Goal: Task Accomplishment & Management: Complete application form

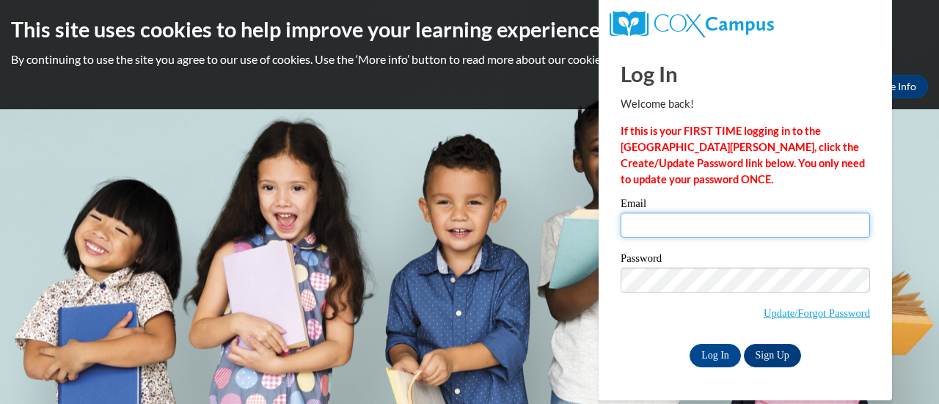
click at [656, 228] on input "Email" at bounding box center [746, 225] width 250 height 25
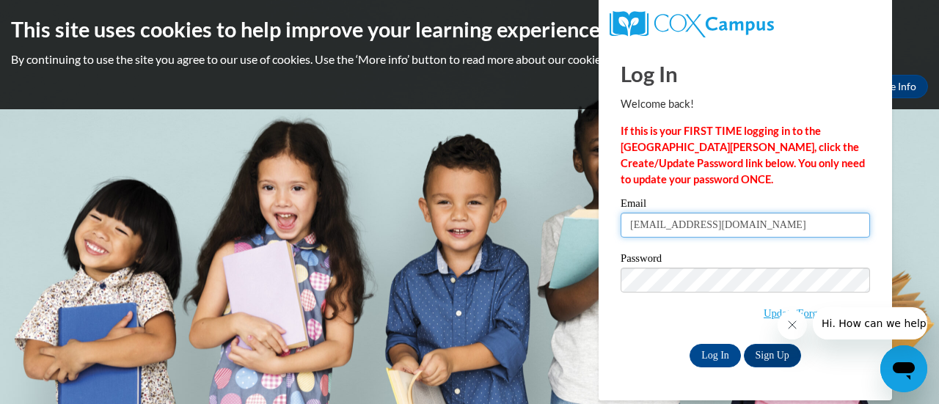
type input "[EMAIL_ADDRESS][DOMAIN_NAME]"
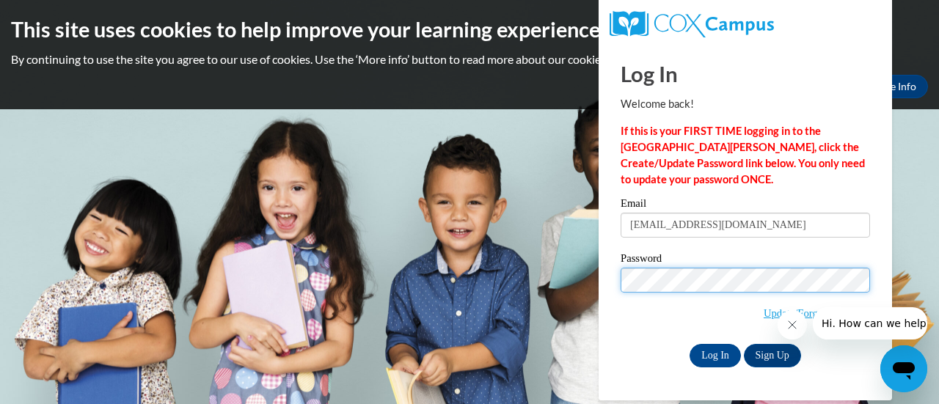
click at [690, 344] on input "Log In" at bounding box center [715, 355] width 51 height 23
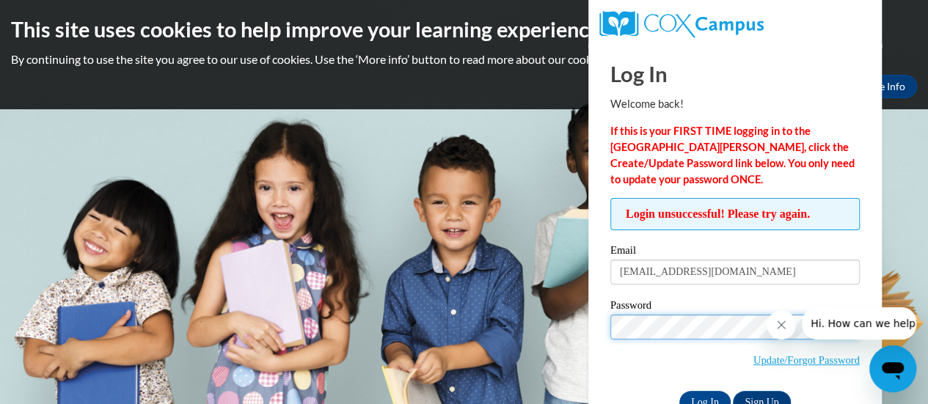
click at [680, 391] on input "Log In" at bounding box center [705, 402] width 51 height 23
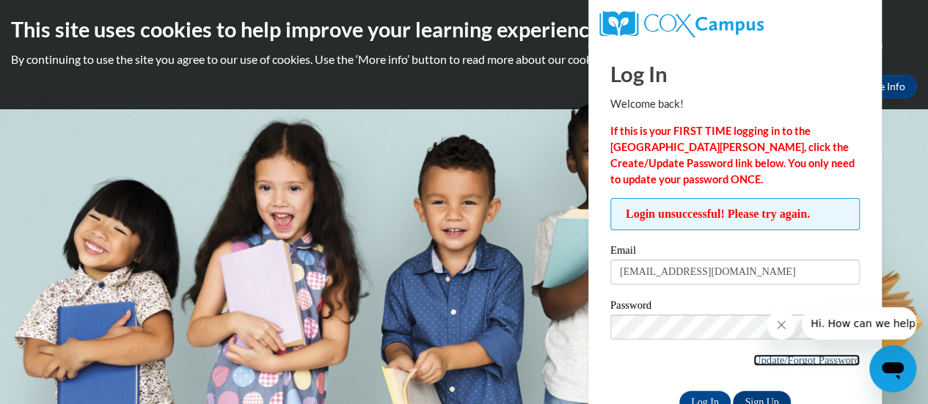
click at [782, 360] on link "Update/Forgot Password" at bounding box center [807, 361] width 106 height 12
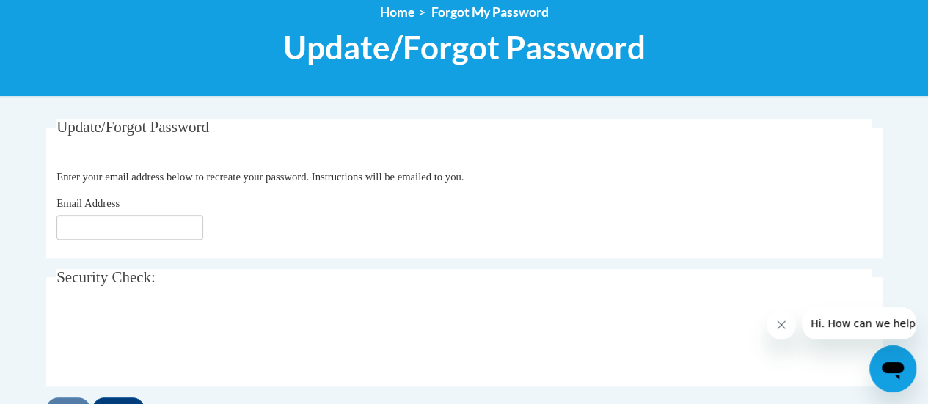
scroll to position [172, 0]
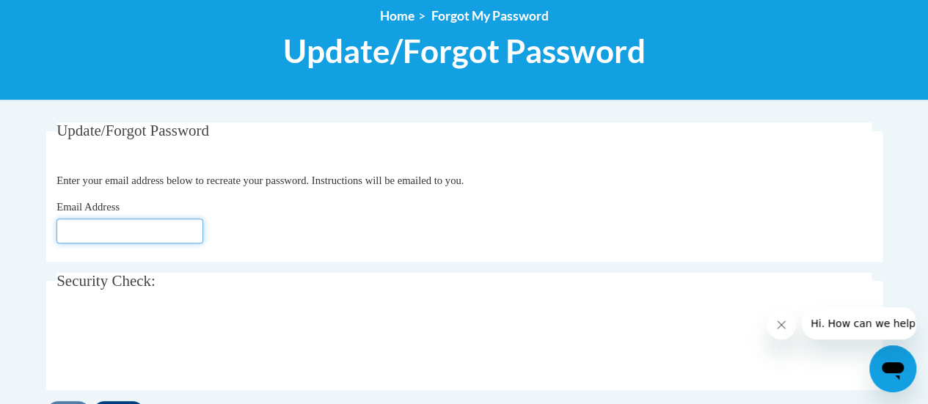
click at [128, 230] on input "Email Address" at bounding box center [130, 231] width 147 height 25
type input "angelholmes1201@gmail.com"
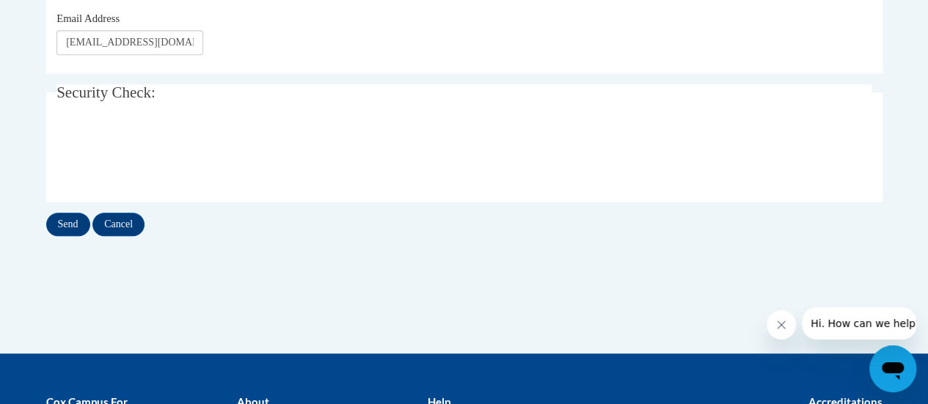
scroll to position [391, 0]
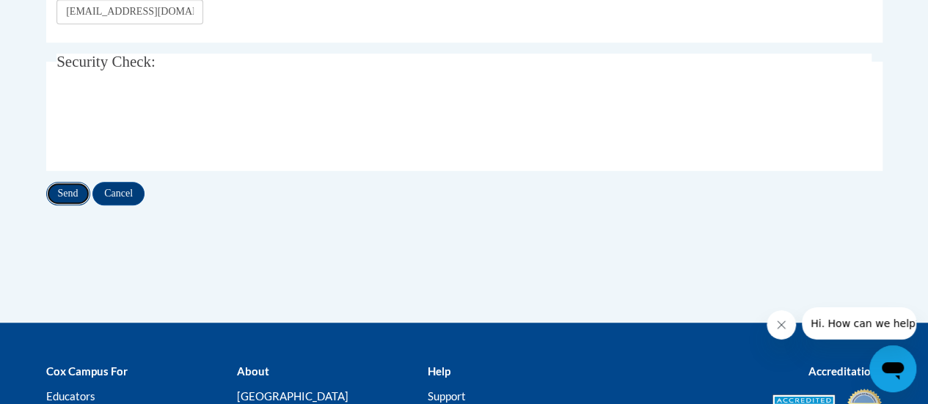
click at [71, 190] on input "Send" at bounding box center [68, 193] width 44 height 23
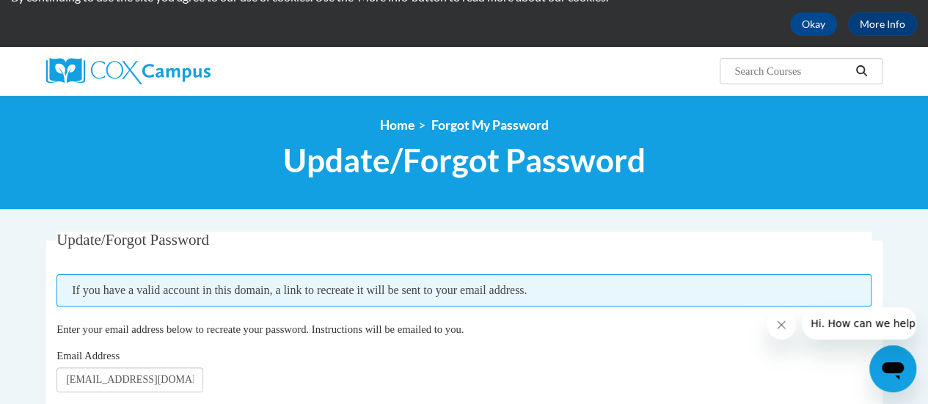
scroll to position [57, 0]
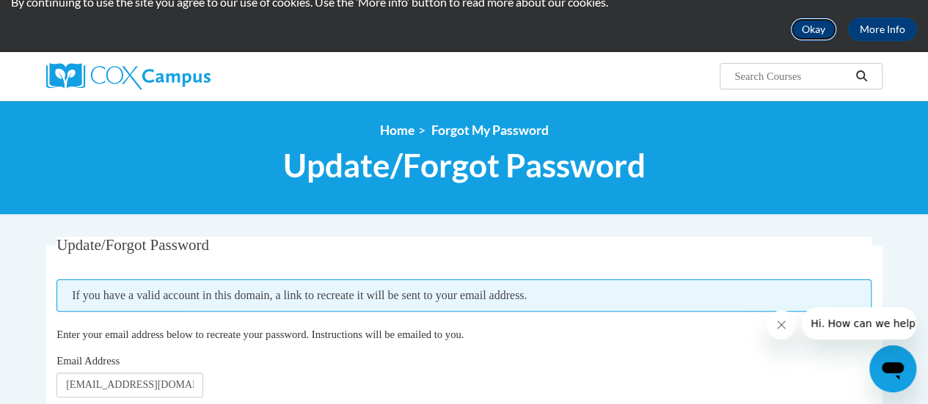
click at [806, 21] on button "Okay" at bounding box center [813, 29] width 47 height 23
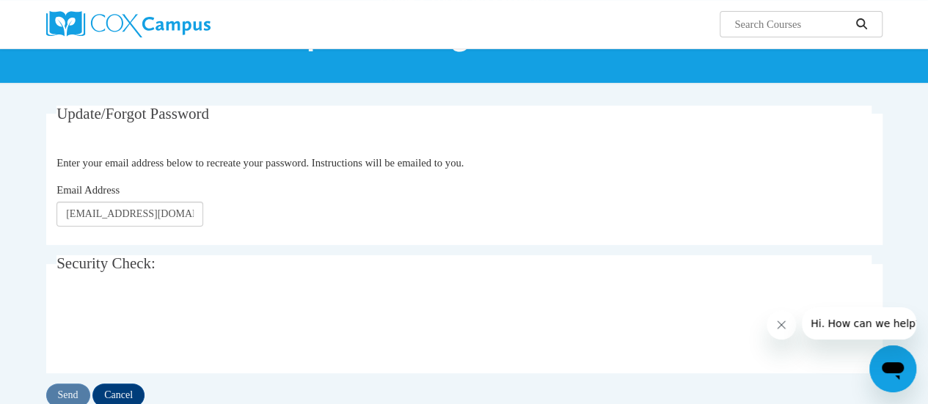
scroll to position [0, 0]
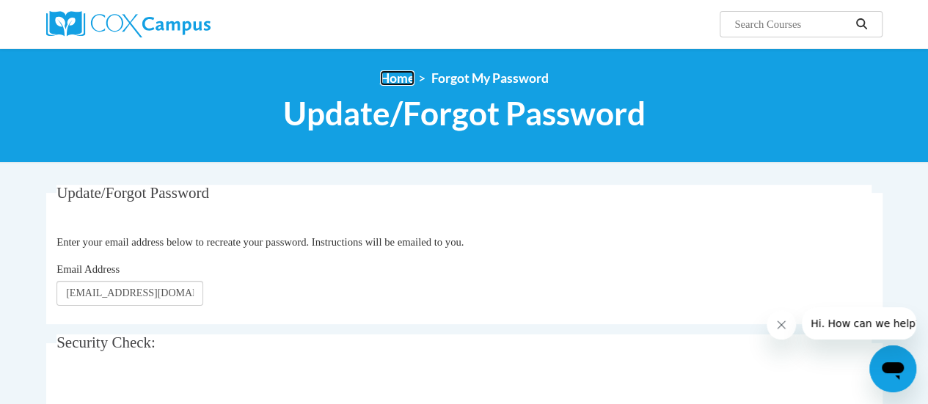
click at [402, 77] on link "Home" at bounding box center [397, 77] width 34 height 15
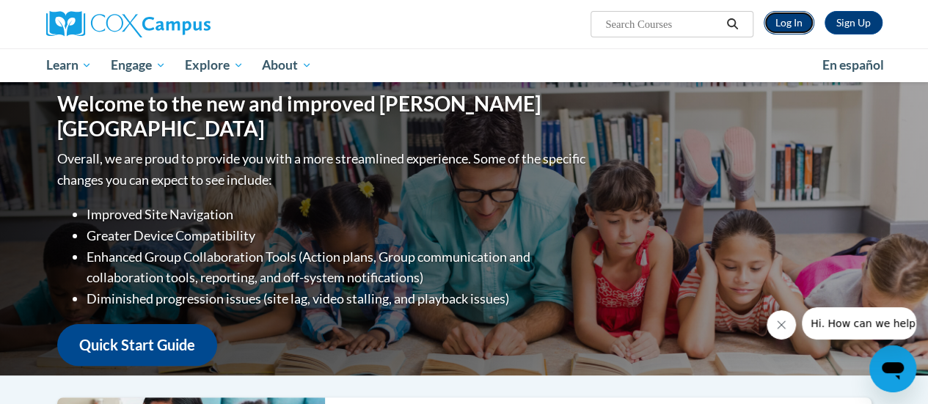
click at [791, 27] on link "Log In" at bounding box center [789, 22] width 51 height 23
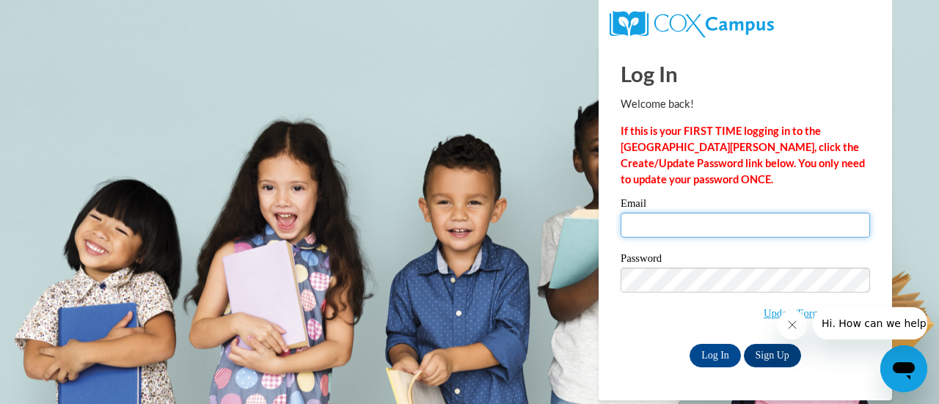
click at [673, 222] on input "Email" at bounding box center [746, 225] width 250 height 25
type input "[EMAIL_ADDRESS][DOMAIN_NAME]"
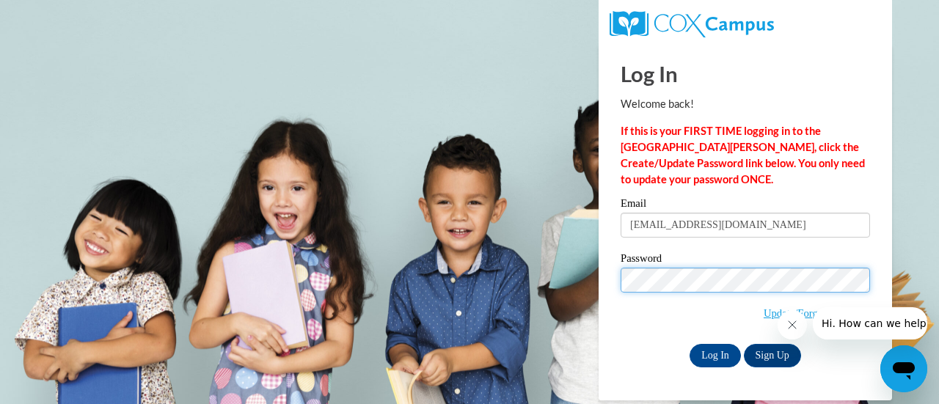
click at [690, 344] on input "Log In" at bounding box center [715, 355] width 51 height 23
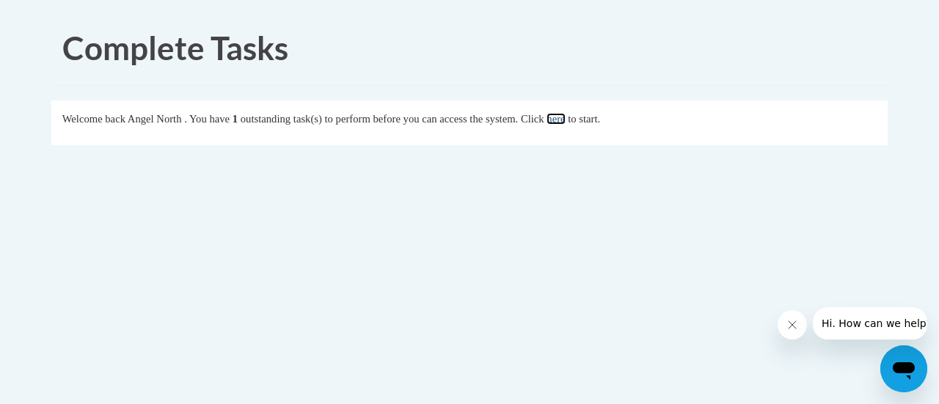
click at [565, 123] on link "here" at bounding box center [556, 119] width 18 height 12
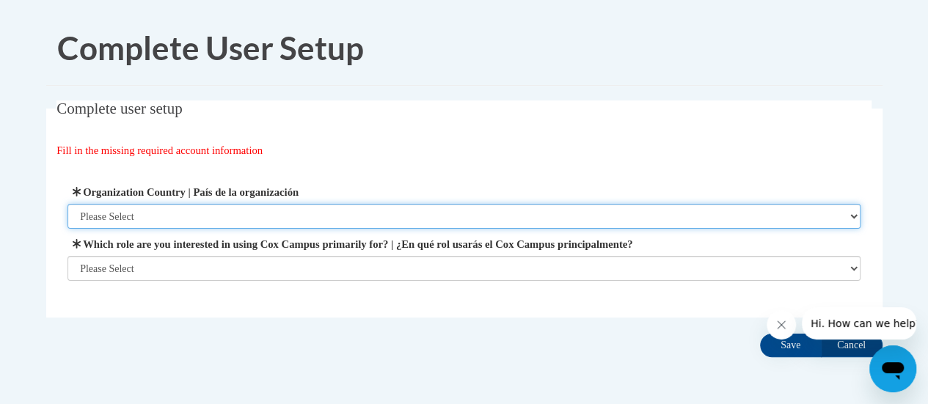
click at [145, 213] on select "Please Select [GEOGRAPHIC_DATA] | [GEOGRAPHIC_DATA] Outside of [GEOGRAPHIC_DATA…" at bounding box center [464, 216] width 793 height 25
select select "ad49bcad-a171-4b2e-b99c-48b446064914"
click at [68, 204] on select "Please Select [GEOGRAPHIC_DATA] | [GEOGRAPHIC_DATA] Outside of [GEOGRAPHIC_DATA…" at bounding box center [464, 216] width 793 height 25
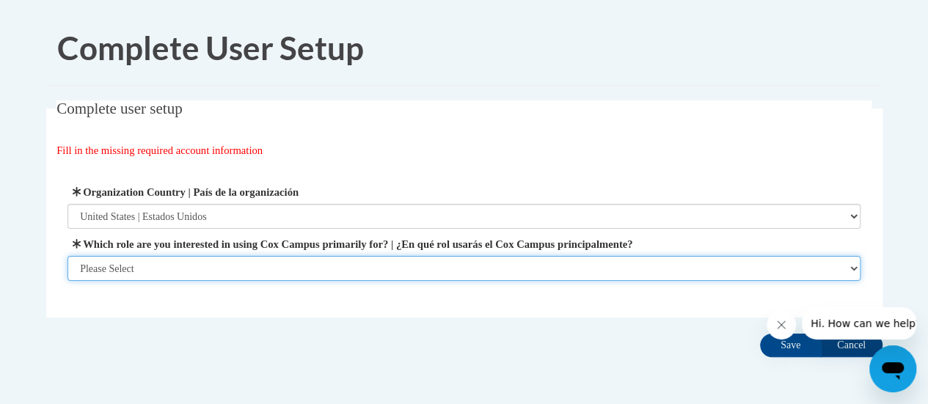
click at [134, 272] on select "Please Select College/University | Colegio/Universidad Community/Nonprofit Part…" at bounding box center [464, 268] width 793 height 25
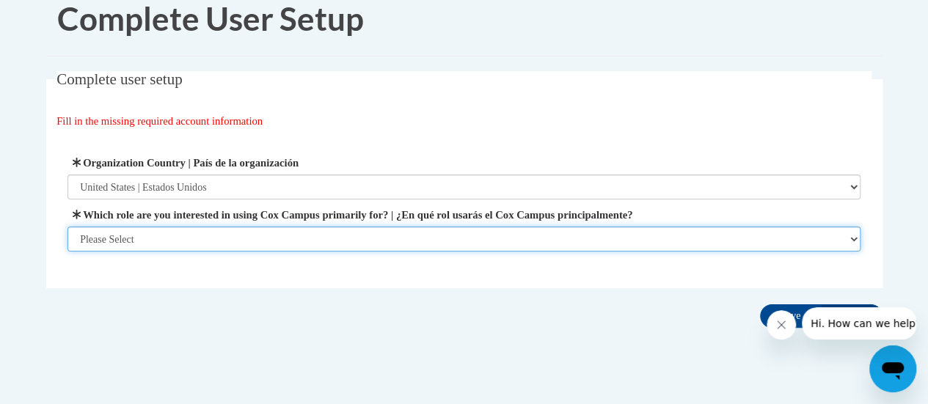
scroll to position [57, 0]
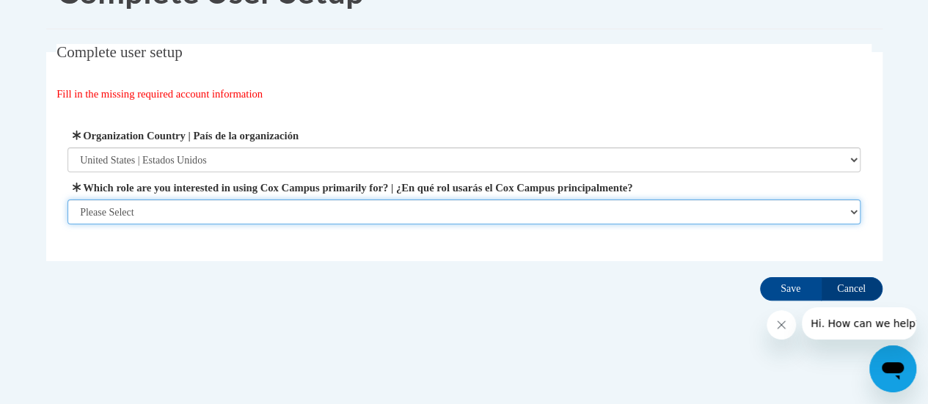
click at [853, 211] on select "Please Select College/University | Colegio/Universidad Community/Nonprofit Part…" at bounding box center [464, 212] width 793 height 25
select select "fbf2d438-af2f-41f8-98f1-81c410e29de3"
click at [68, 225] on select "Please Select College/University | Colegio/Universidad Community/Nonprofit Part…" at bounding box center [464, 212] width 793 height 25
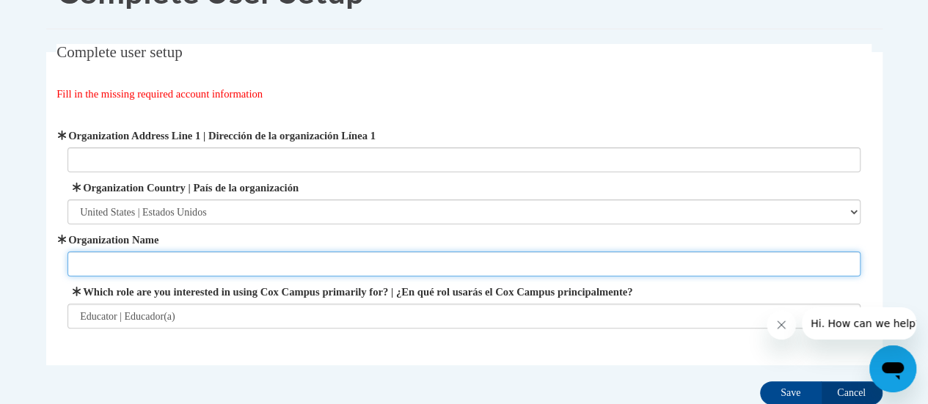
click at [100, 270] on input "Organization Name" at bounding box center [464, 264] width 793 height 25
type input "AWY"
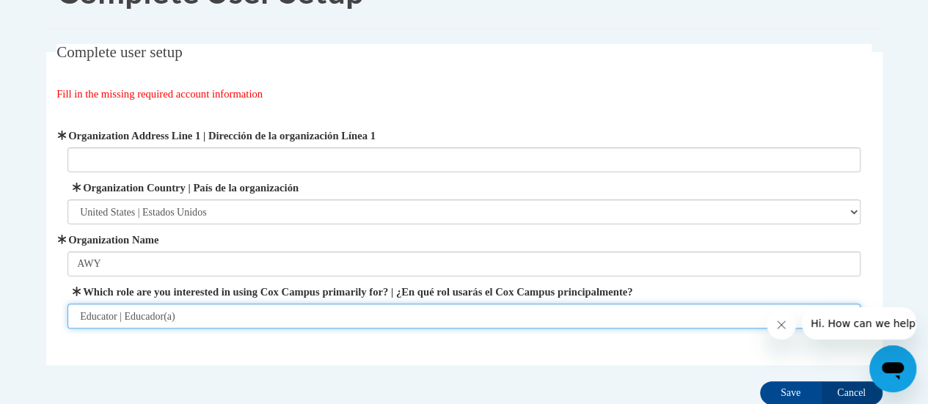
click at [90, 315] on select "Please Select College/University | Colegio/Universidad Community/Nonprofit Part…" at bounding box center [464, 316] width 793 height 25
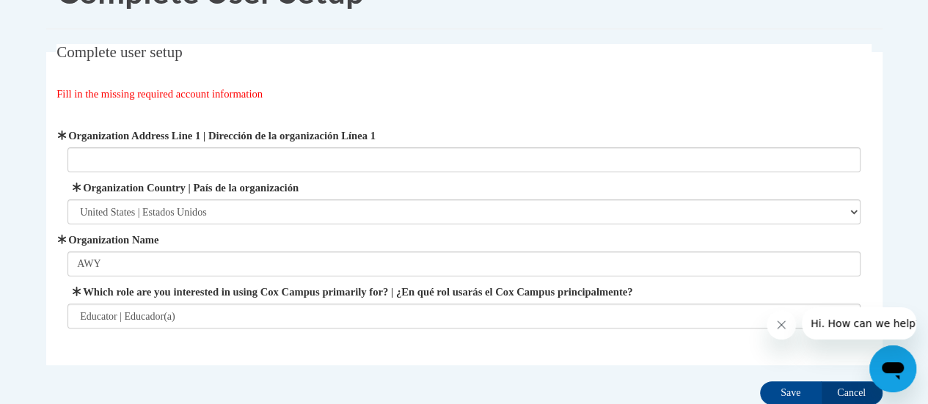
click at [247, 353] on fieldset "Complete user setup Fill in the missing required account information User Profi…" at bounding box center [464, 204] width 837 height 321
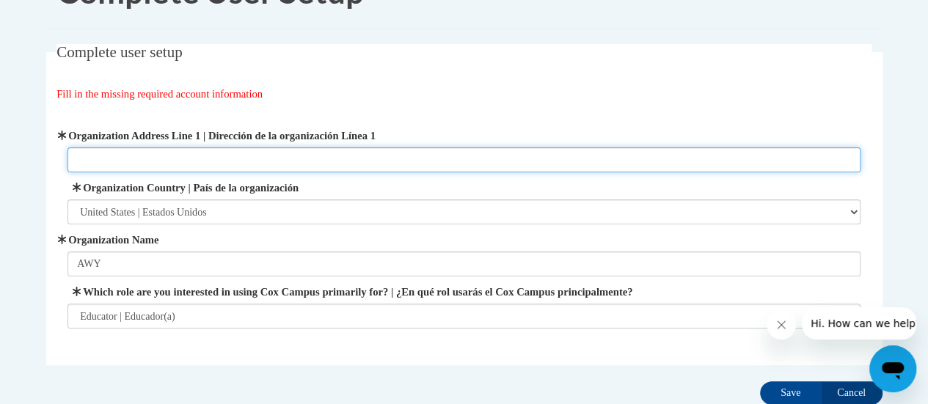
click at [81, 161] on input "Organization Address Line 1 | Dirección de la organización Línea 1" at bounding box center [464, 160] width 793 height 25
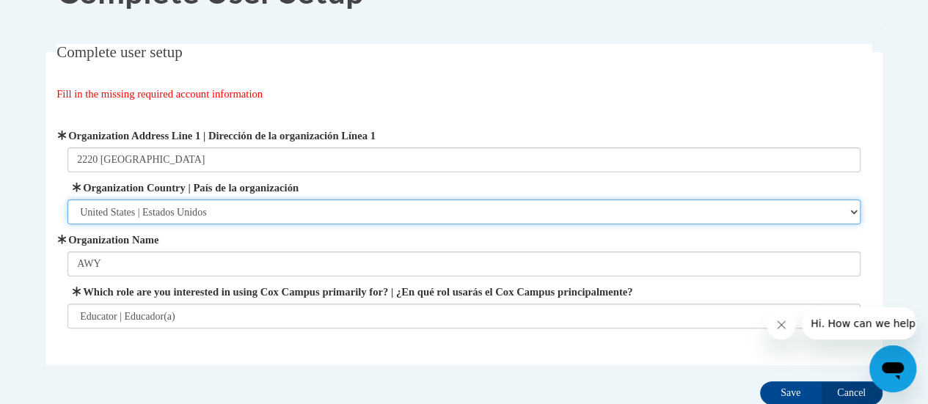
drag, startPoint x: 137, startPoint y: 163, endPoint x: 402, endPoint y: 203, distance: 268.6
click at [402, 203] on select "Please Select United States | Estados Unidos Outside of the United States | Fue…" at bounding box center [464, 212] width 793 height 25
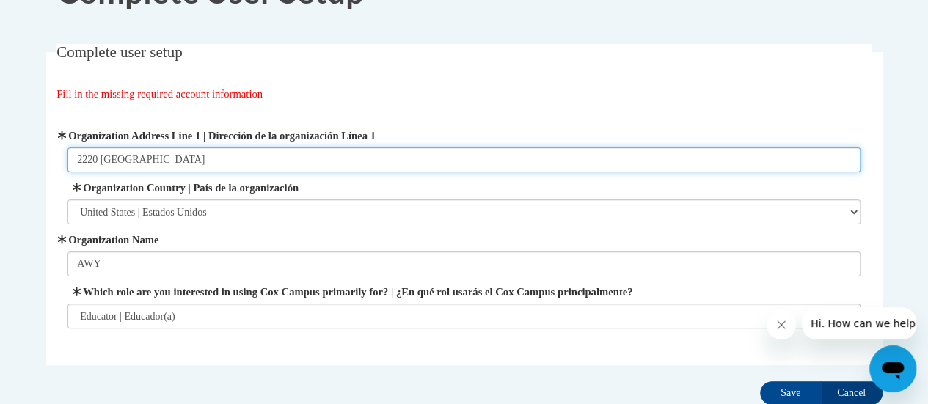
click at [192, 161] on input "2220 Campbellton" at bounding box center [464, 160] width 793 height 25
type input "2220 Campbellton Road SW Atlanta"
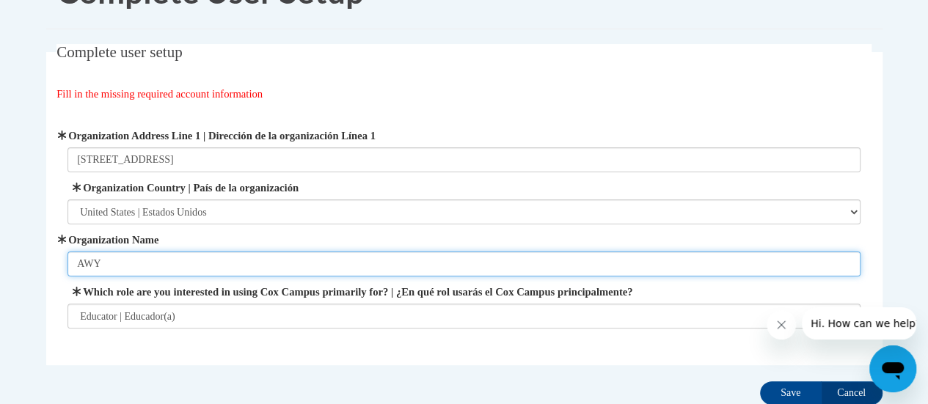
click at [106, 256] on input "AWY" at bounding box center [464, 264] width 793 height 25
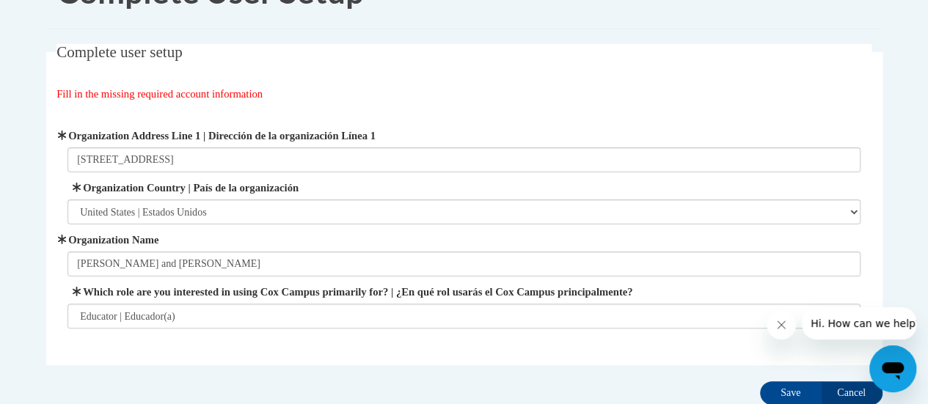
click at [299, 236] on label "Organization Name" at bounding box center [464, 240] width 793 height 16
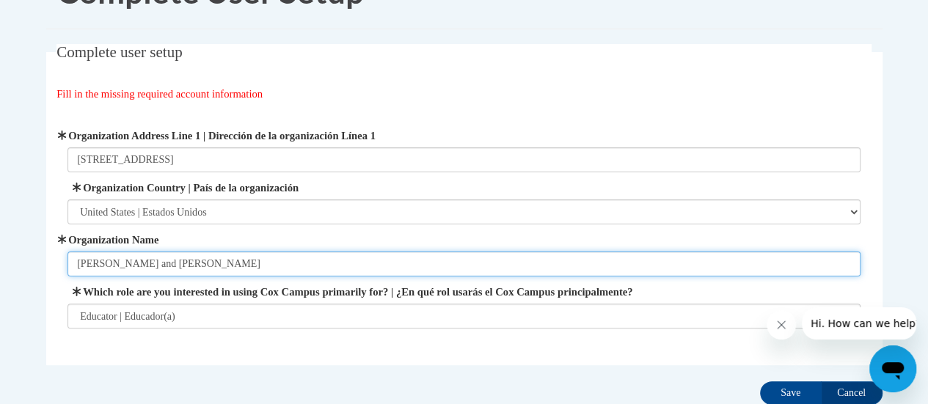
click at [299, 252] on input "Andrew and Walter Yound" at bounding box center [464, 264] width 793 height 25
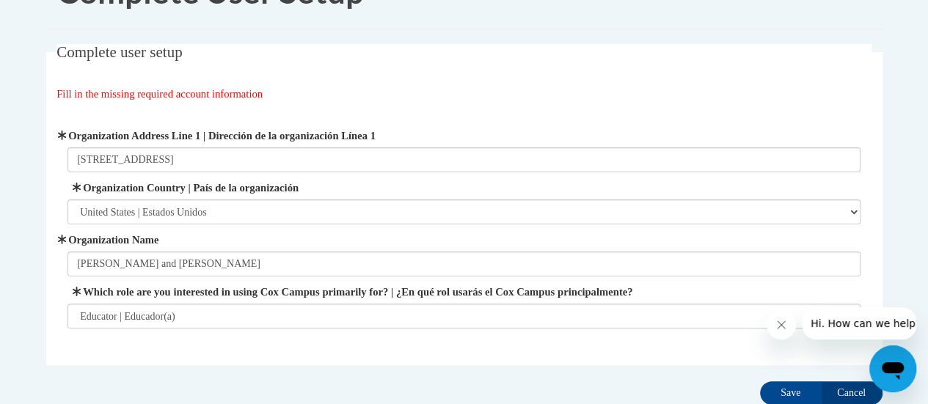
click at [500, 109] on div "Organization Address Line 1 | Dirección de la organización Línea 1 2220 Campbel…" at bounding box center [464, 228] width 815 height 238
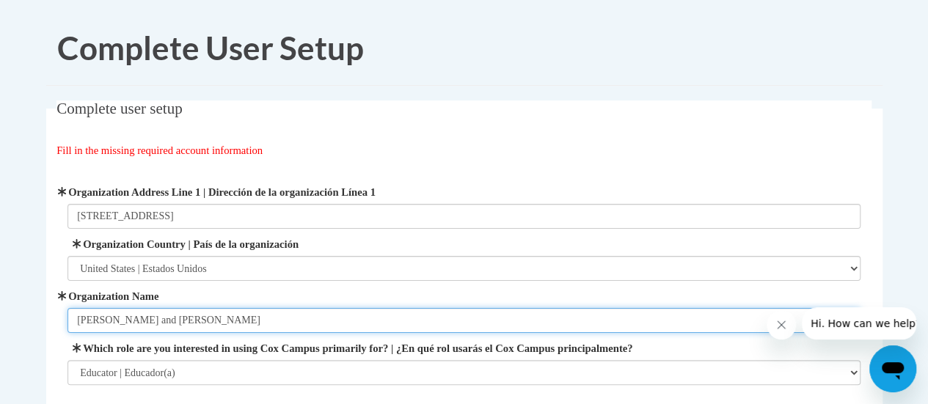
click at [210, 321] on input "Andrew and Walter Yound" at bounding box center [464, 320] width 793 height 25
type input "Andrew and Walter Young family YMCA"
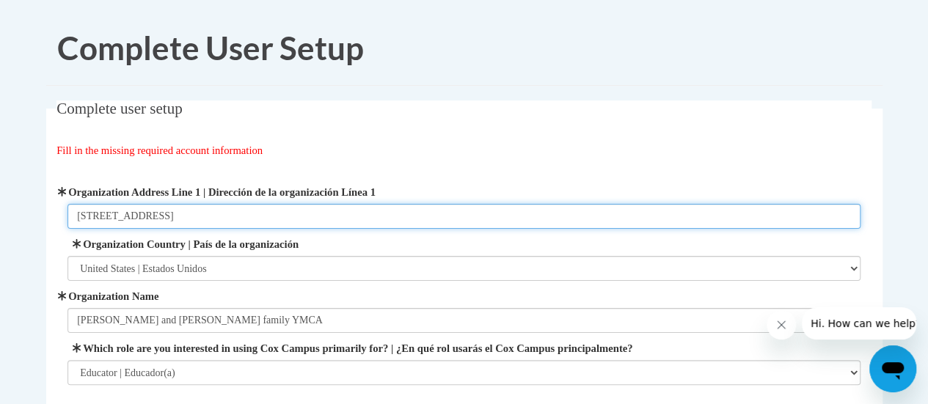
click at [266, 211] on input "2220 Campbellton Road SW Atlanta" at bounding box center [464, 216] width 793 height 25
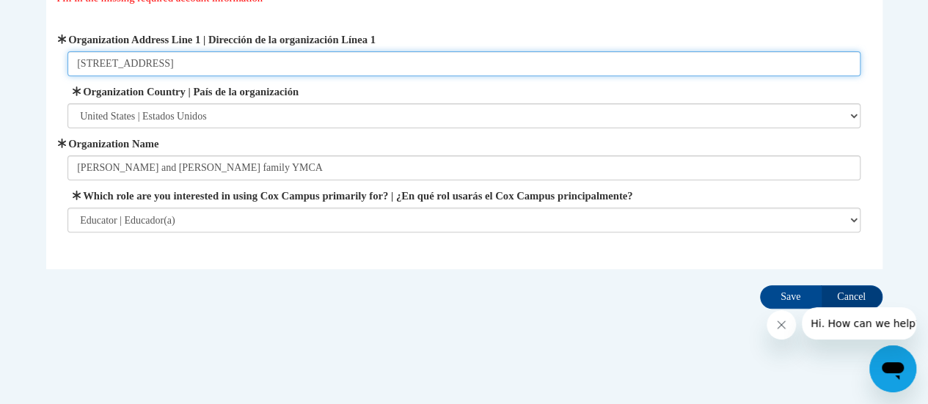
scroll to position [156, 0]
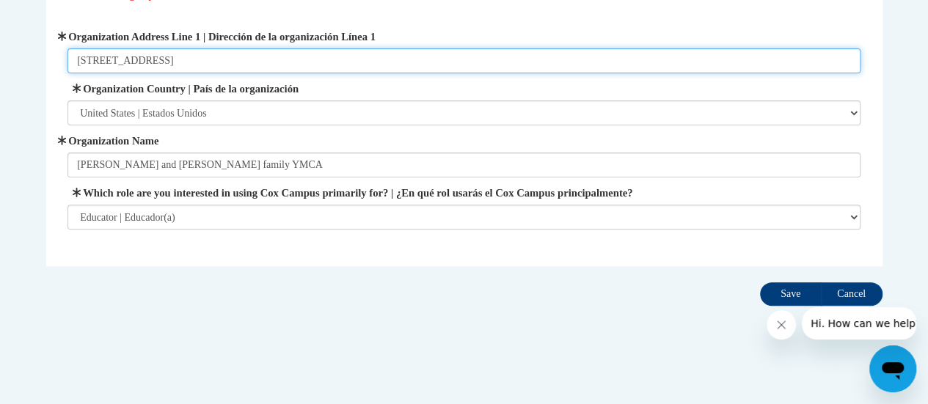
type input "2220 Campbellton Road SW Atlanta GA, 30311"
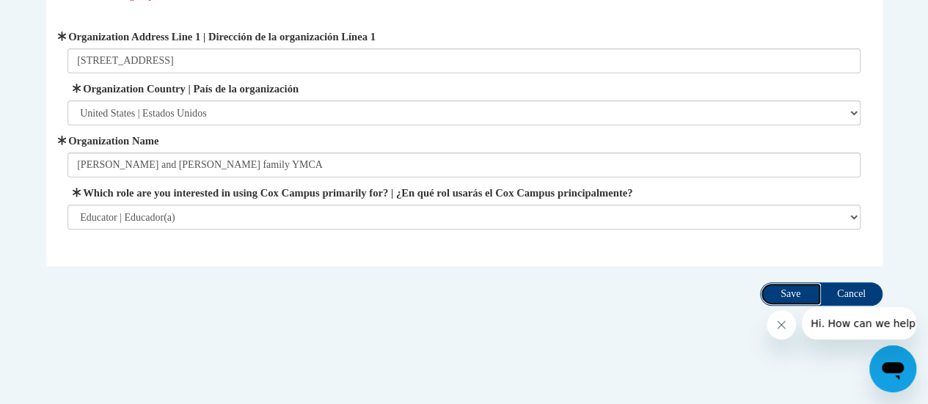
click at [784, 291] on input "Save" at bounding box center [791, 294] width 62 height 23
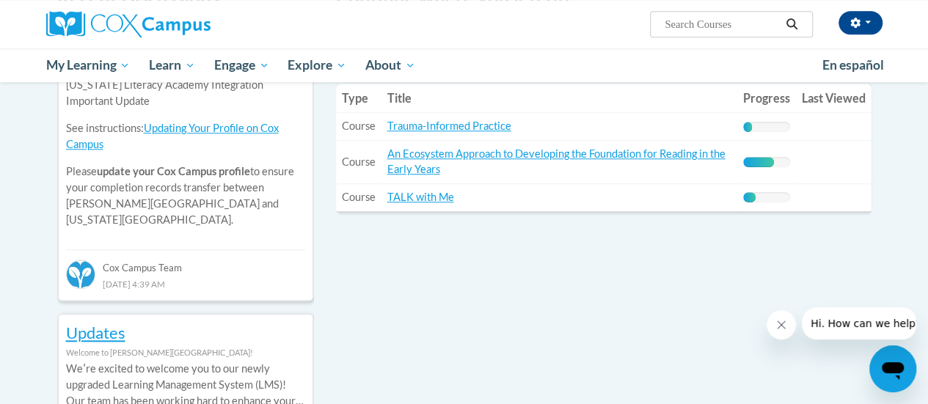
scroll to position [549, 0]
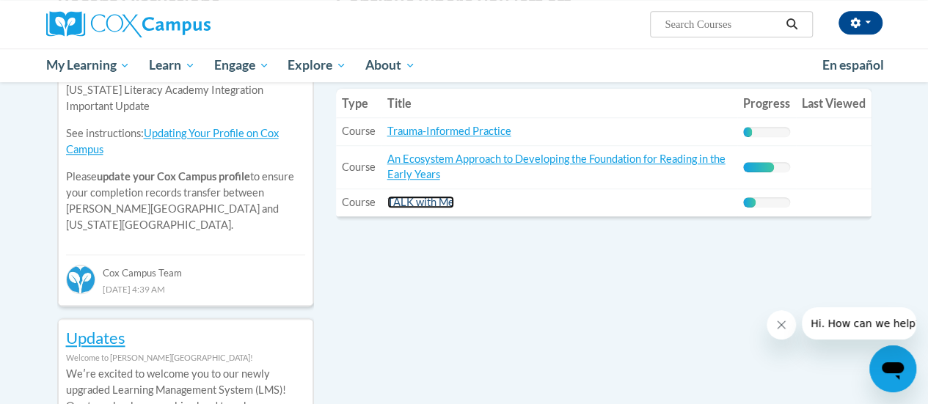
click at [417, 201] on link "TALK with Me" at bounding box center [421, 202] width 67 height 12
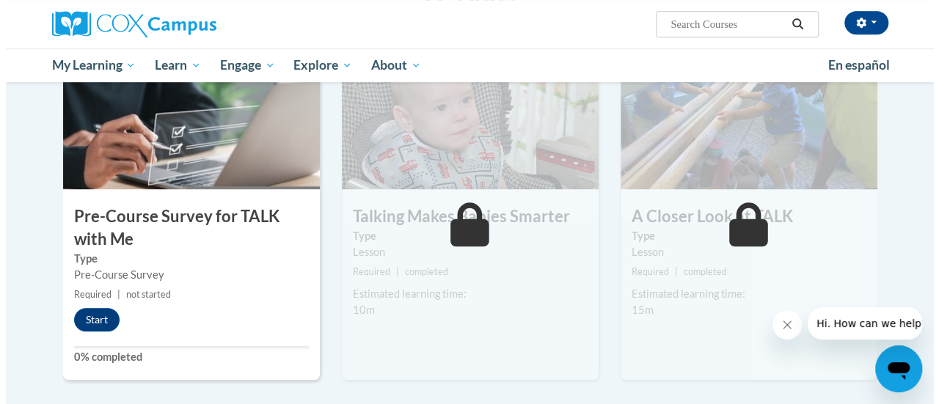
scroll to position [343, 0]
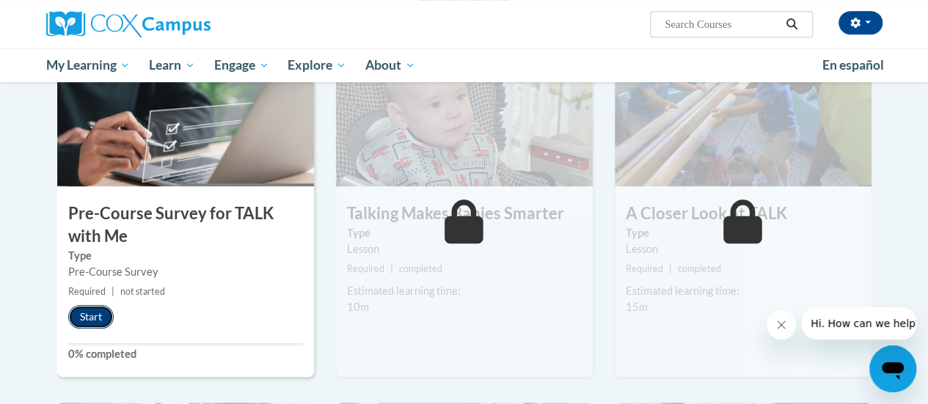
click at [90, 319] on button "Start" at bounding box center [91, 316] width 46 height 23
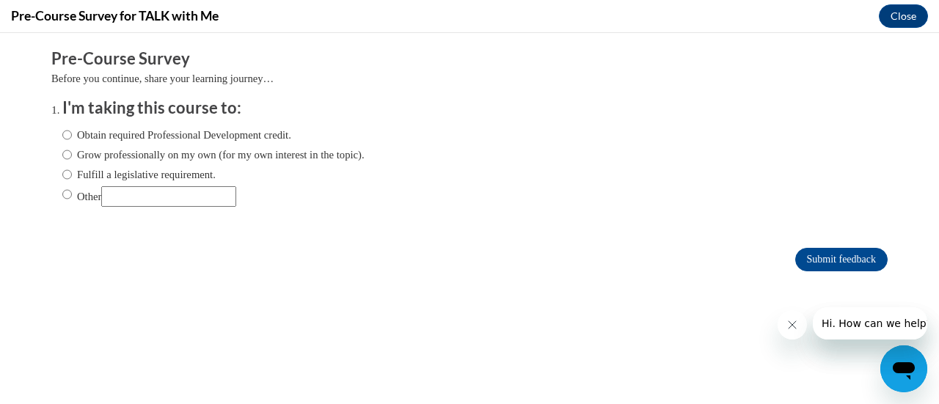
scroll to position [0, 0]
click at [62, 132] on input "Obtain required Professional Development credit." at bounding box center [67, 135] width 10 height 16
radio input "true"
click at [821, 262] on input "Submit feedback" at bounding box center [842, 259] width 92 height 23
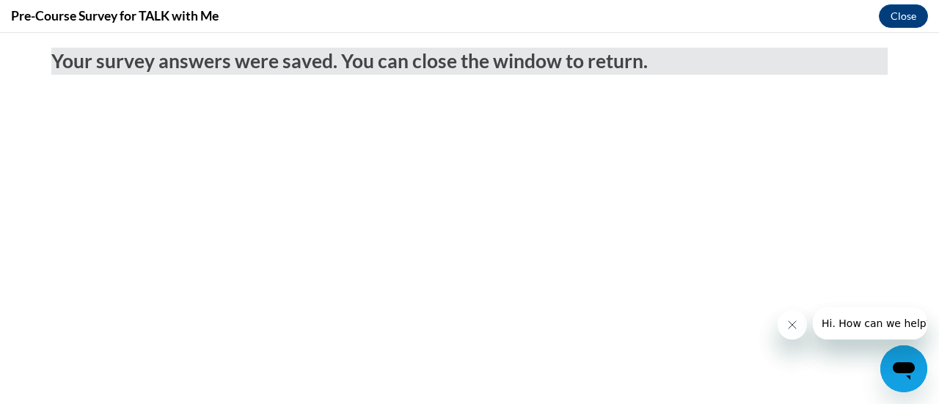
click at [794, 321] on icon "Close message from company" at bounding box center [792, 325] width 12 height 12
click at [789, 323] on icon "Close message from company" at bounding box center [792, 325] width 12 height 12
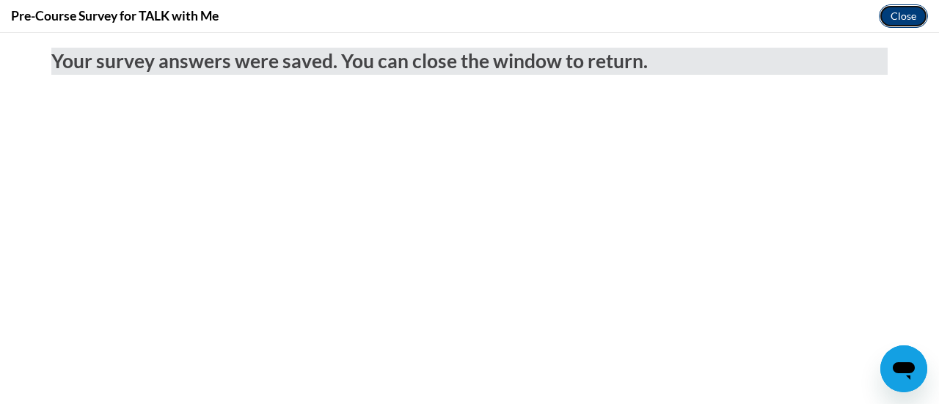
click at [896, 15] on button "Close" at bounding box center [903, 15] width 49 height 23
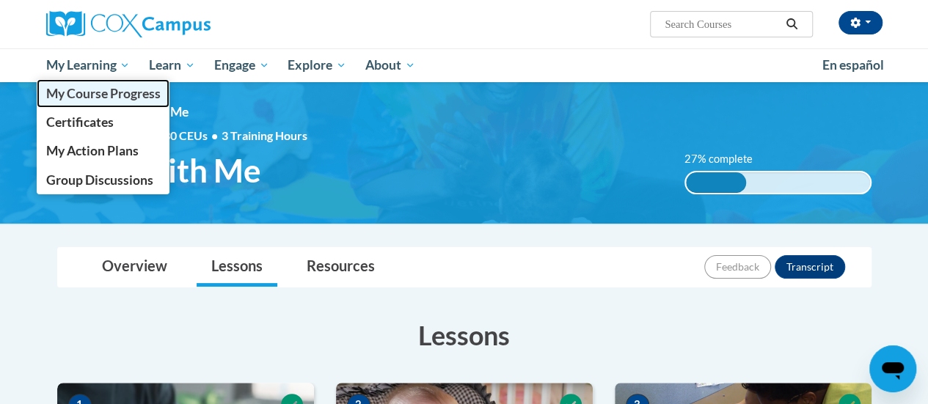
click at [90, 83] on link "My Course Progress" at bounding box center [104, 93] width 134 height 29
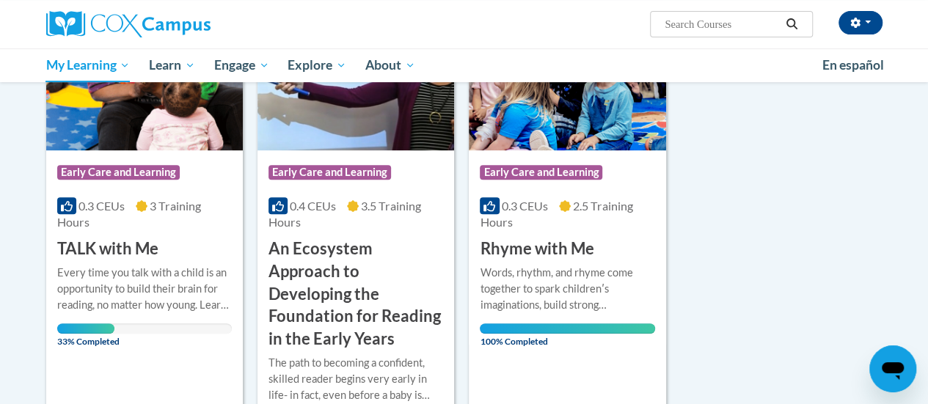
scroll to position [261, 0]
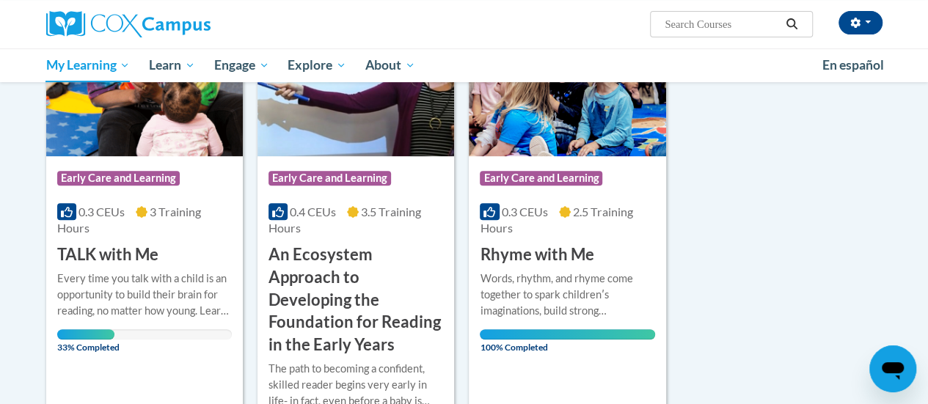
click at [355, 200] on div "Course Category: Early Care and Learning 0.4 CEUs 3.5 Training Hours COURSE An …" at bounding box center [356, 256] width 197 height 200
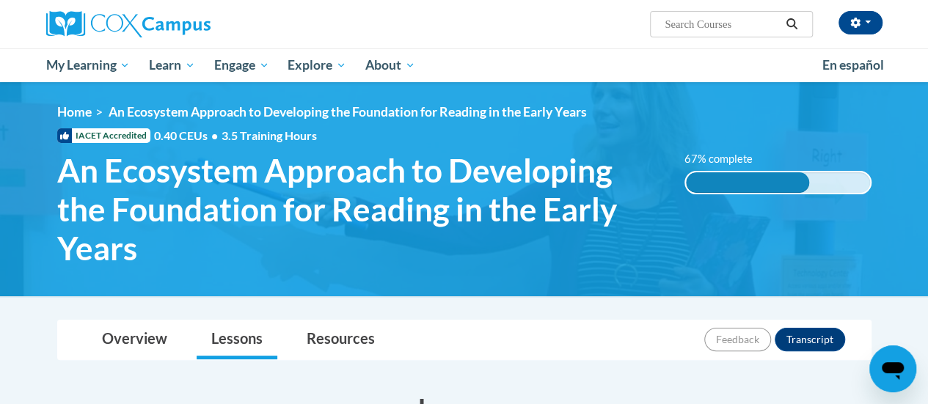
drag, startPoint x: 932, startPoint y: 64, endPoint x: 926, endPoint y: 25, distance: 39.5
click at [926, 25] on html "Angel North ([GEOGRAPHIC_DATA]/New_York UTC-04:00) My Profile Inbox My Transcri…" at bounding box center [464, 202] width 928 height 404
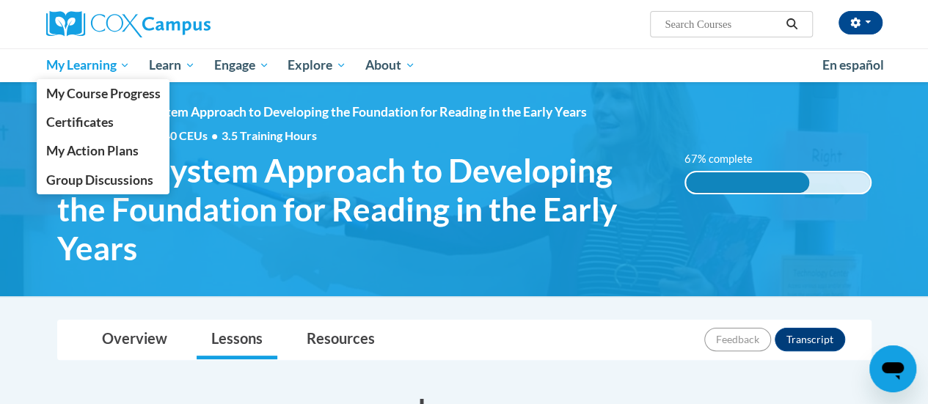
click at [75, 59] on span "My Learning" at bounding box center [88, 66] width 84 height 18
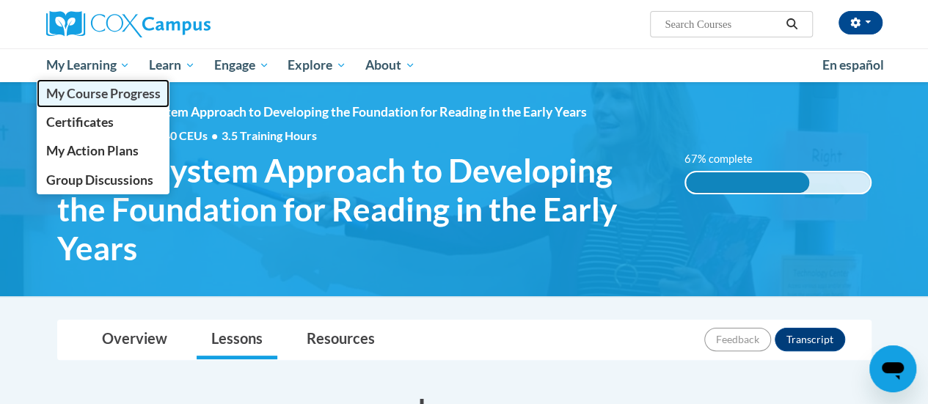
click at [84, 95] on span "My Course Progress" at bounding box center [103, 93] width 114 height 15
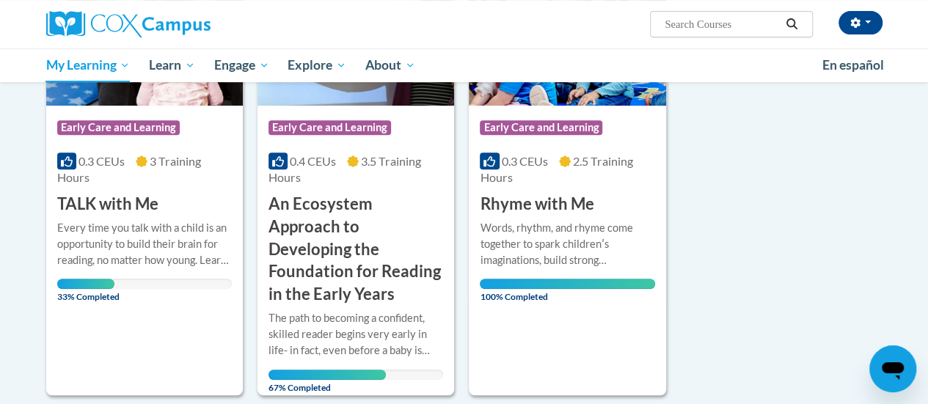
scroll to position [314, 0]
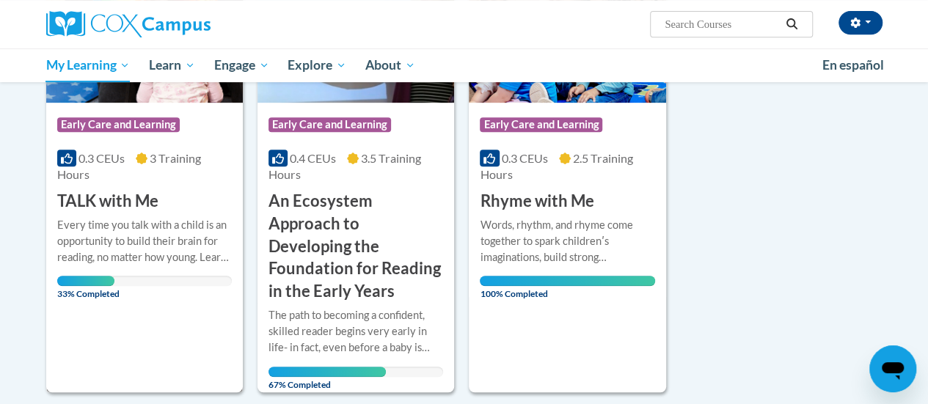
click at [213, 111] on div "Course Category: Early Care and Learning" at bounding box center [144, 126] width 175 height 33
